Goal: Information Seeking & Learning: Learn about a topic

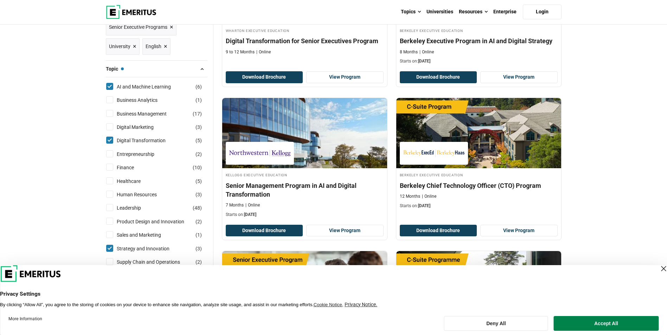
scroll to position [246, 0]
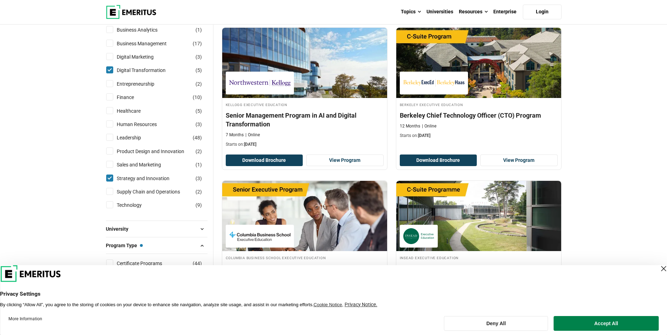
click at [107, 191] on input "Supply Chain and Operations ( 2 )" at bounding box center [109, 191] width 7 height 7
checkbox input "true"
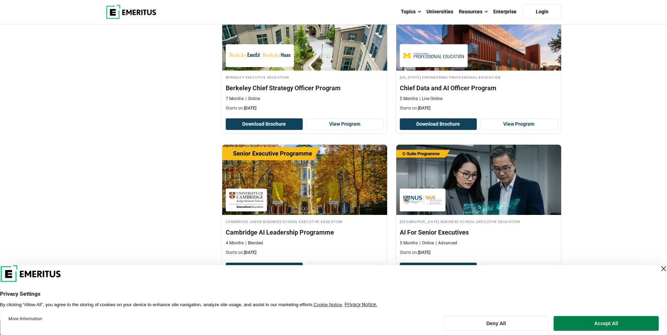
scroll to position [1054, 0]
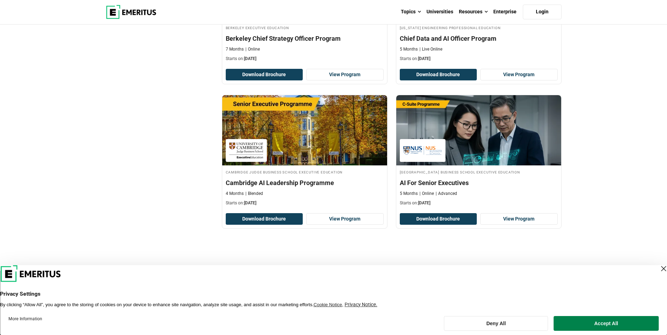
click at [658, 266] on div "Close Layer" at bounding box center [663, 269] width 10 height 10
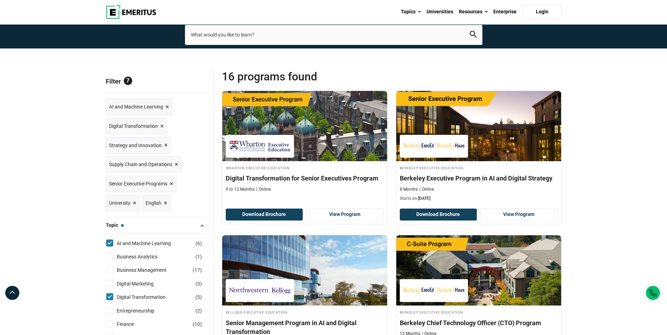
scroll to position [0, 0]
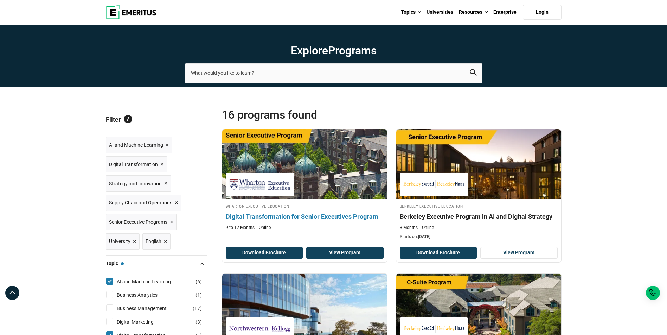
click at [341, 253] on link "View Program" at bounding box center [344, 253] width 77 height 12
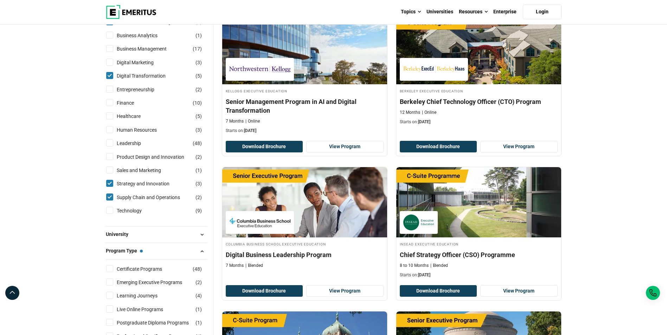
scroll to position [316, 0]
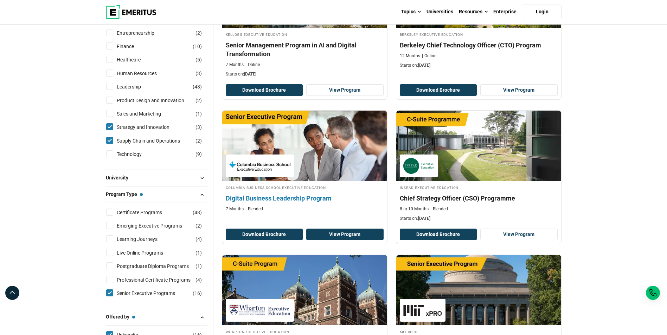
click at [346, 233] on link "View Program" at bounding box center [344, 235] width 77 height 12
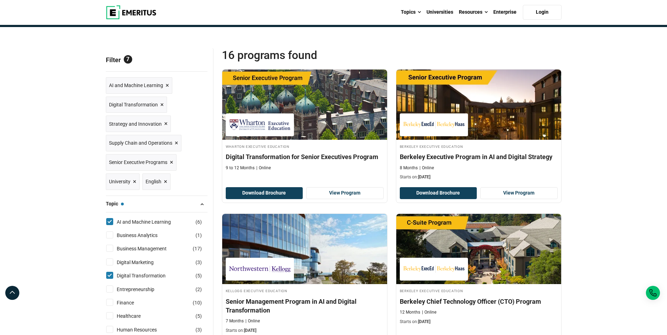
scroll to position [0, 0]
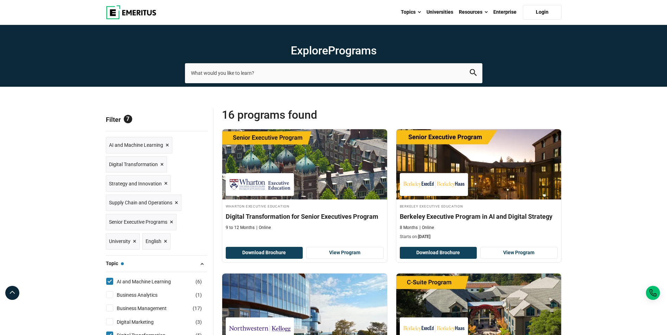
click at [175, 204] on span "×" at bounding box center [177, 203] width 4 height 10
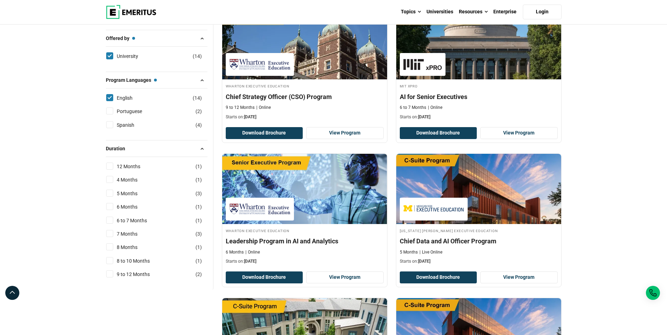
scroll to position [527, 0]
